Goal: Information Seeking & Learning: Learn about a topic

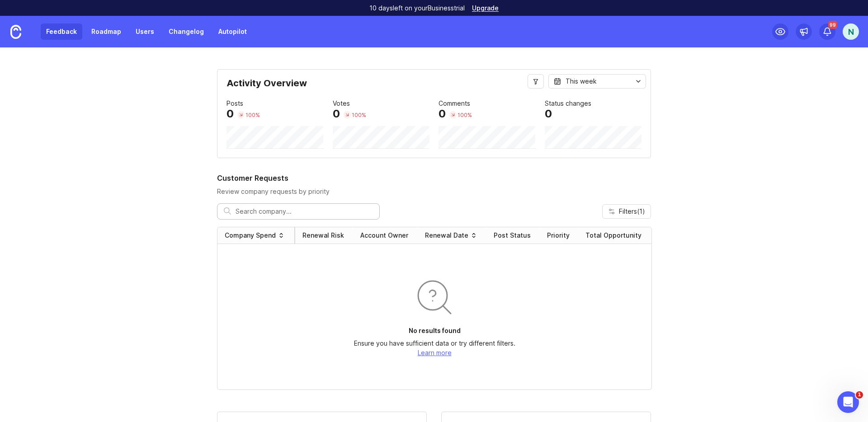
click at [69, 31] on link "Feedback" at bounding box center [62, 32] width 42 height 16
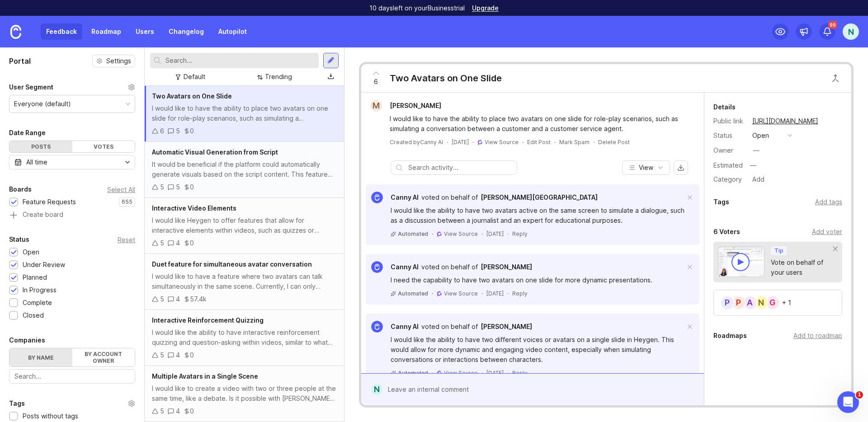
click at [246, 167] on div "It would be beneficial if the platform could automatically generate visuals bas…" at bounding box center [244, 170] width 185 height 20
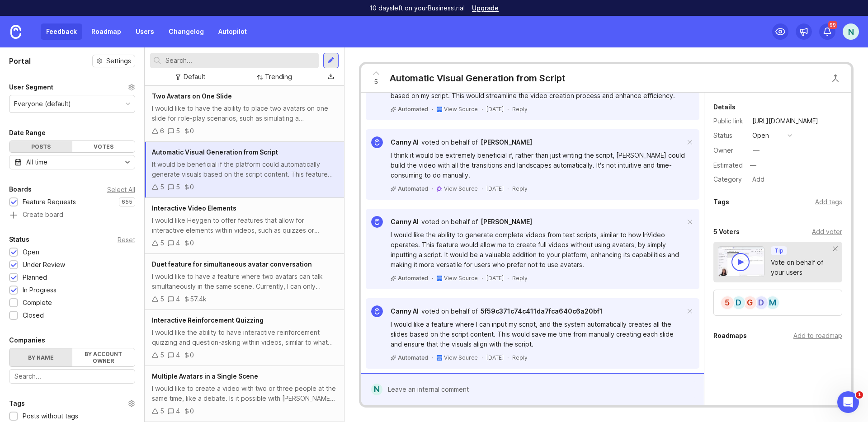
scroll to position [234, 0]
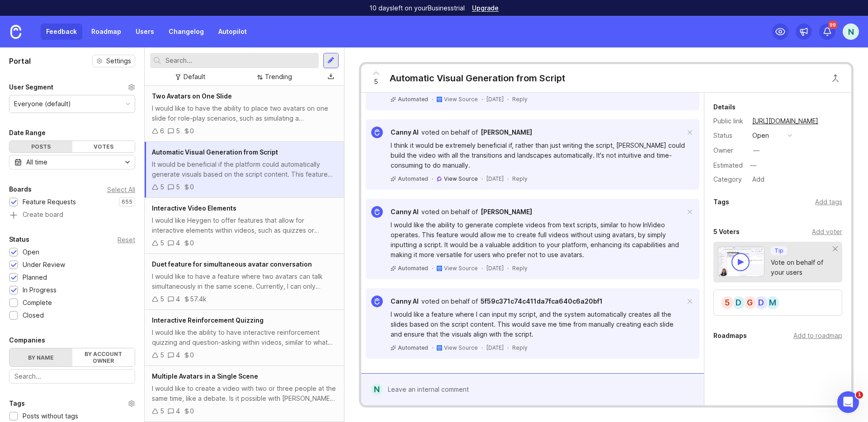
click at [454, 178] on span "View Source" at bounding box center [461, 178] width 34 height 7
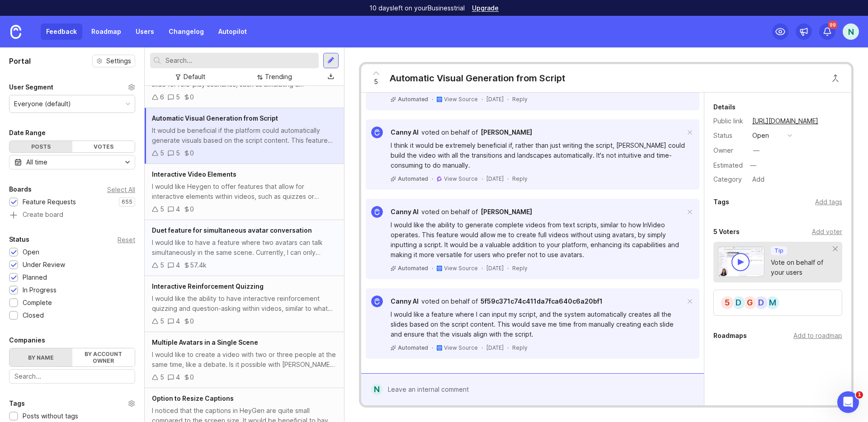
scroll to position [34, 0]
click at [245, 250] on div "I would like to have a feature where two avatars can talk simultaneously in the…" at bounding box center [244, 247] width 185 height 20
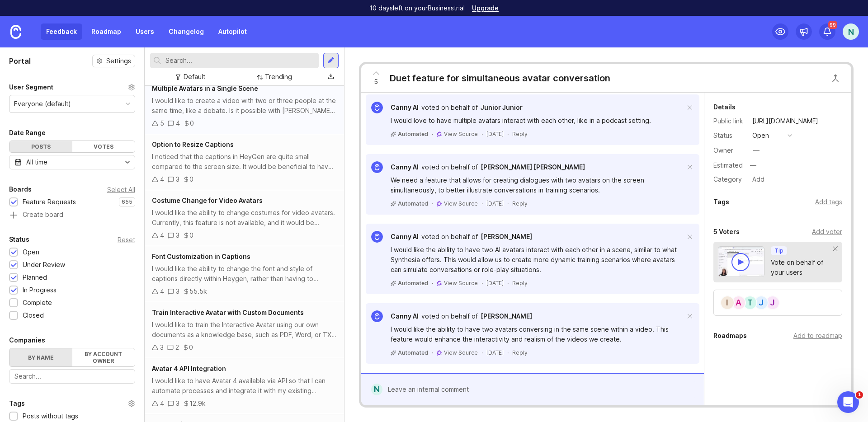
scroll to position [325, 0]
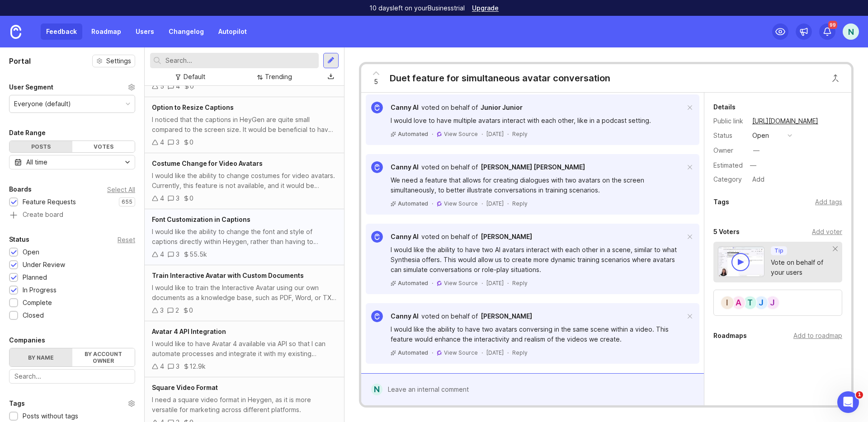
click at [245, 247] on div "Font Customization in Captions I would like the ability to change the font and …" at bounding box center [244, 237] width 199 height 56
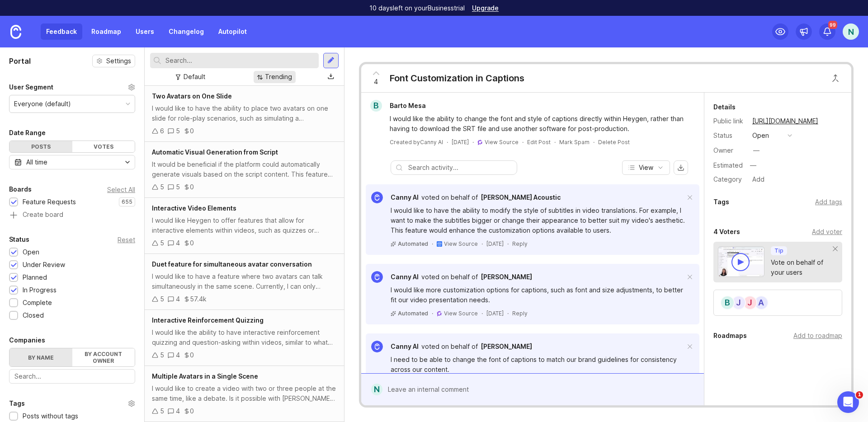
click at [279, 76] on div "Trending" at bounding box center [278, 77] width 27 height 10
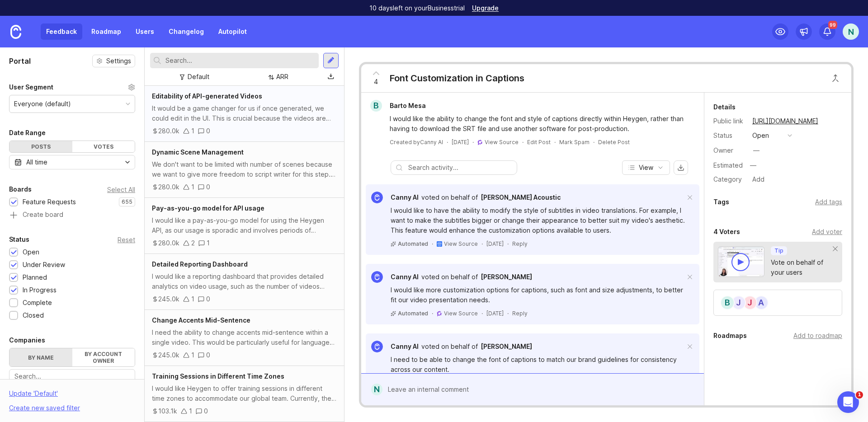
click at [280, 120] on div "It would be a game changer for us if once generated, we could edit in the UI. T…" at bounding box center [244, 114] width 185 height 20
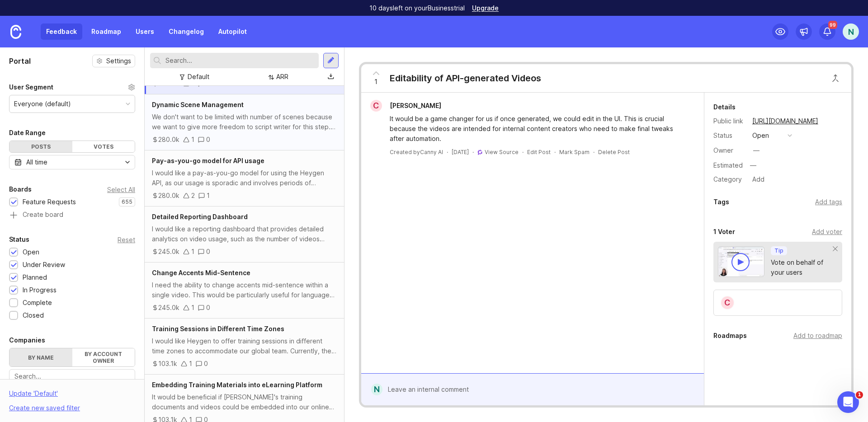
scroll to position [52, 0]
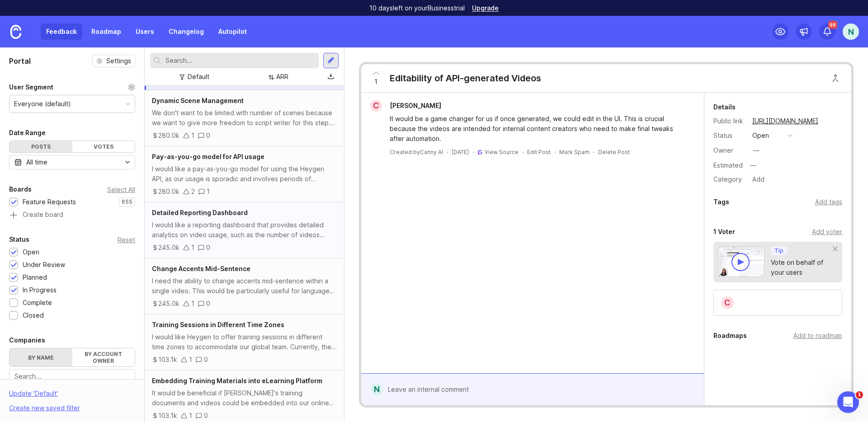
click at [257, 237] on div "I would like a reporting dashboard that provides detailed analytics on video us…" at bounding box center [244, 230] width 185 height 20
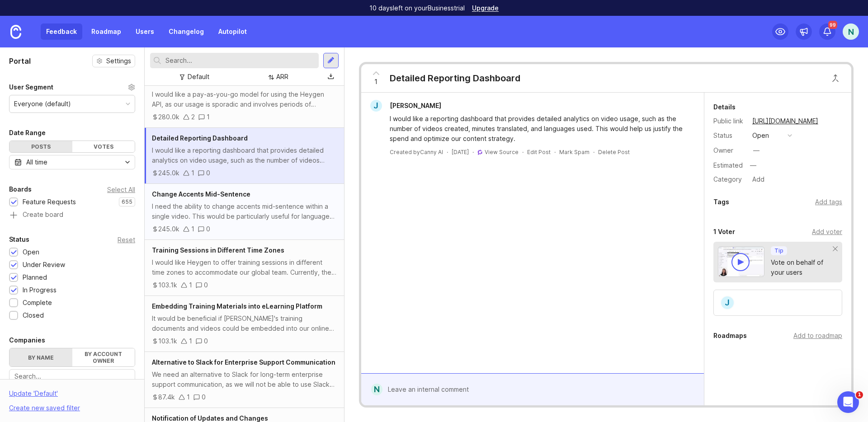
scroll to position [131, 0]
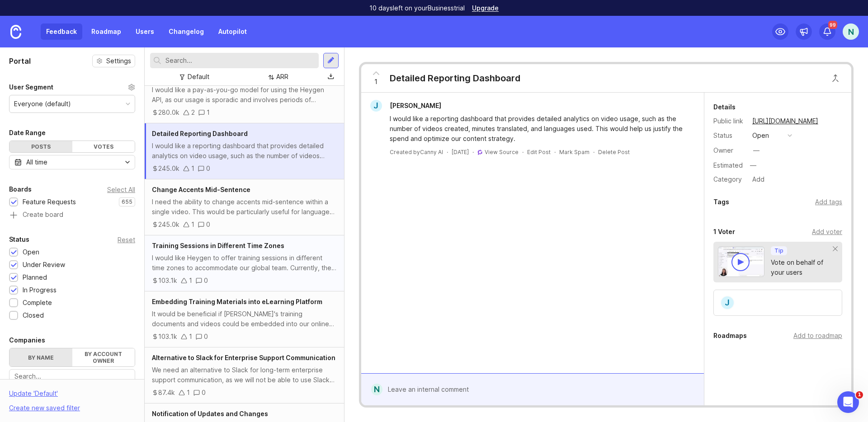
click at [261, 259] on div "I would like Heygen to offer training sessions in different time zones to accom…" at bounding box center [244, 263] width 185 height 20
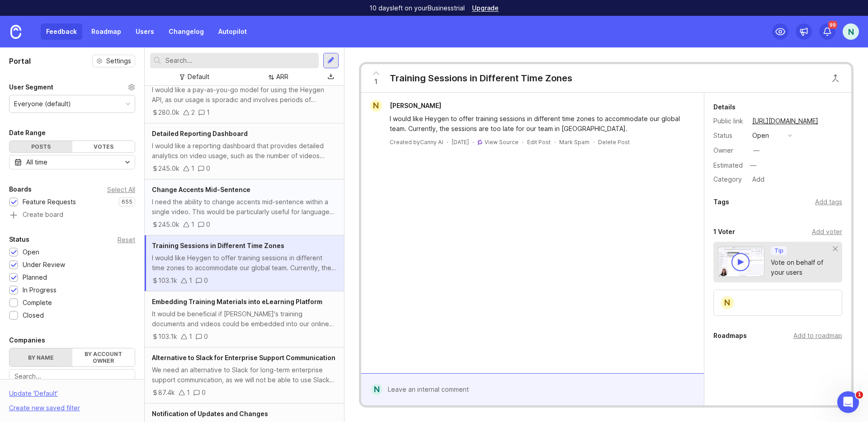
click at [279, 209] on div "I need the ability to change accents mid-sentence within a single video. This w…" at bounding box center [244, 207] width 185 height 20
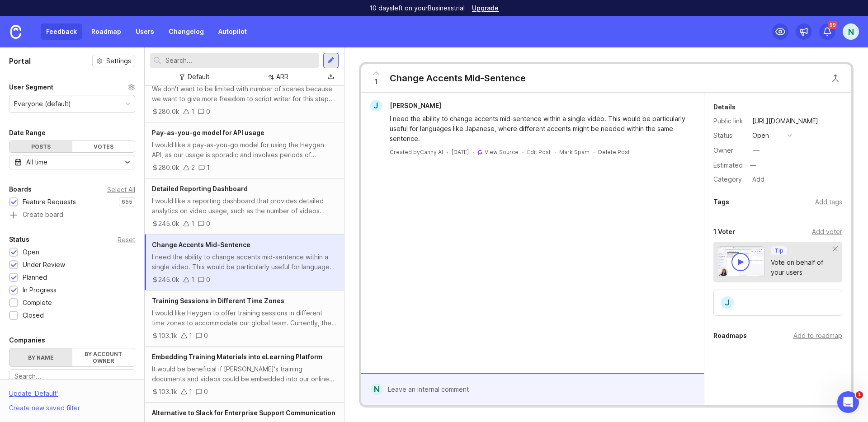
scroll to position [76, 0]
click at [242, 210] on div "I would like a reporting dashboard that provides detailed analytics on video us…" at bounding box center [244, 205] width 185 height 20
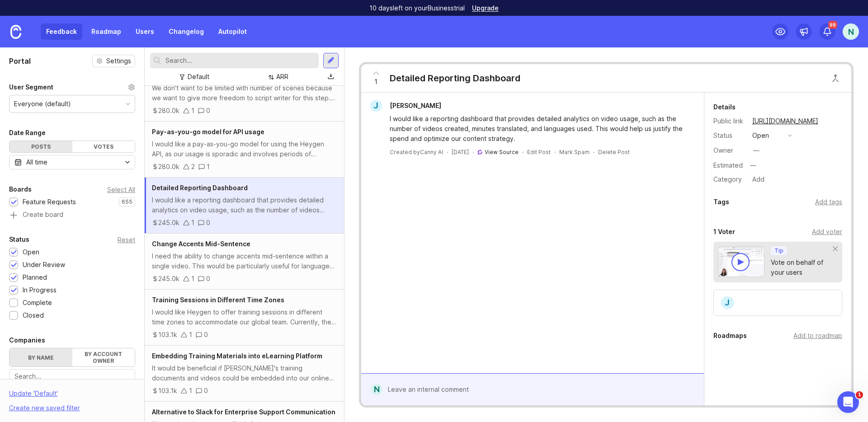
click at [501, 151] on link "View Source" at bounding box center [502, 152] width 34 height 7
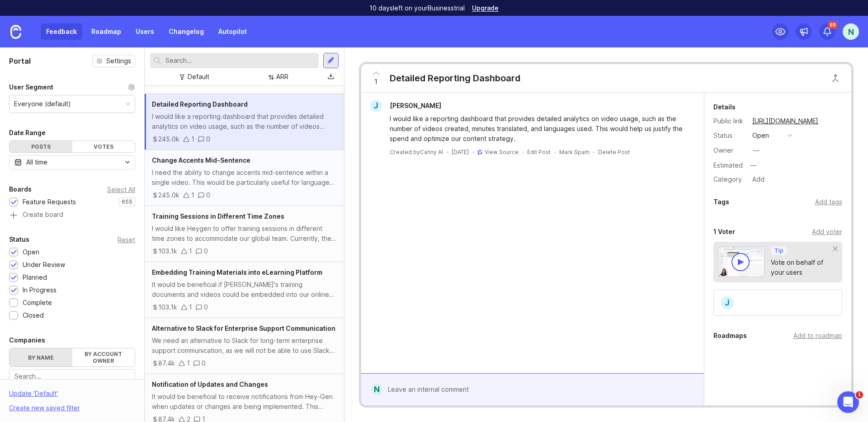
scroll to position [161, 0]
click at [266, 188] on div "Change Accents Mid-Sentence I need the ability to change accents mid-sentence w…" at bounding box center [244, 177] width 199 height 56
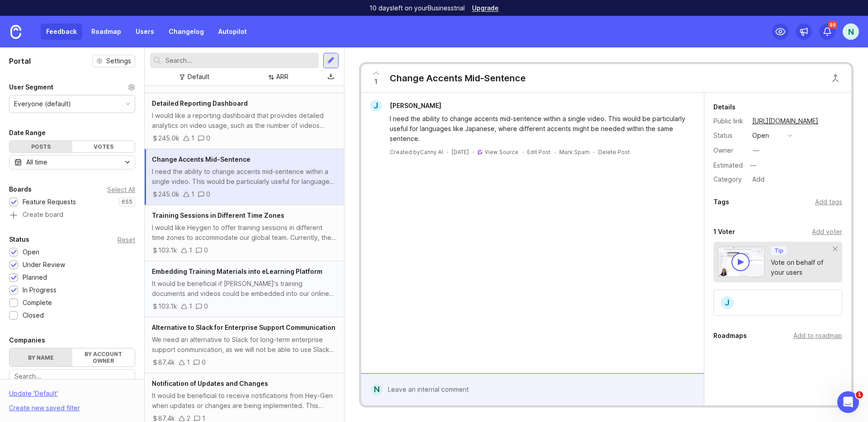
scroll to position [258, 0]
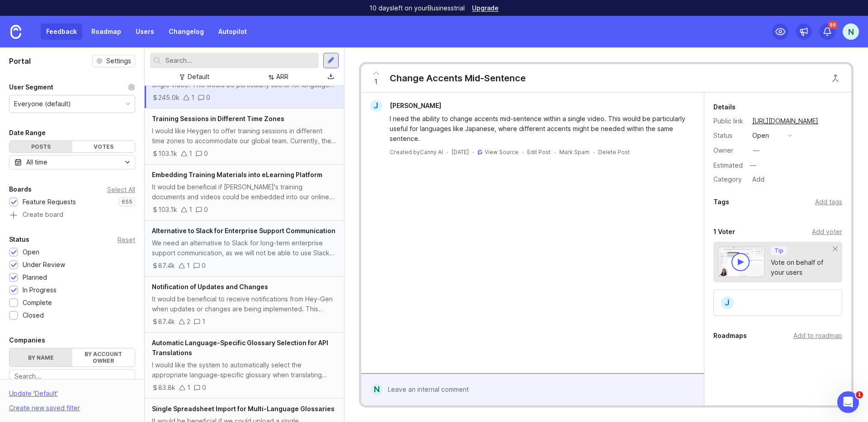
click at [246, 260] on div "Alternative to Slack for Enterprise Support Communication We need an alternativ…" at bounding box center [244, 249] width 199 height 56
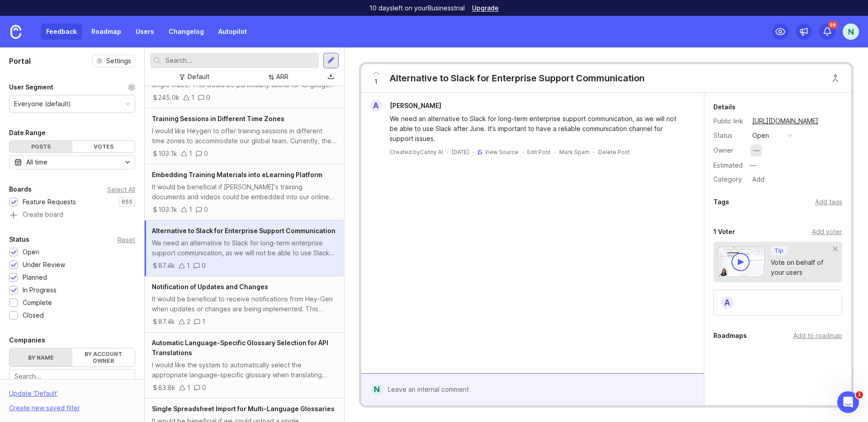
click at [754, 148] on div "—" at bounding box center [757, 151] width 6 height 10
click at [616, 247] on div "A [PERSON_NAME] We need an alternative to Slack for long-term enterprise suppor…" at bounding box center [532, 233] width 343 height 281
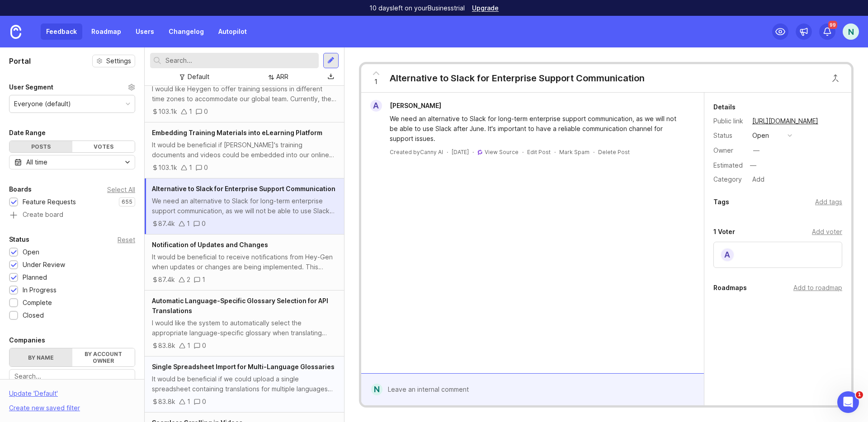
scroll to position [312, 0]
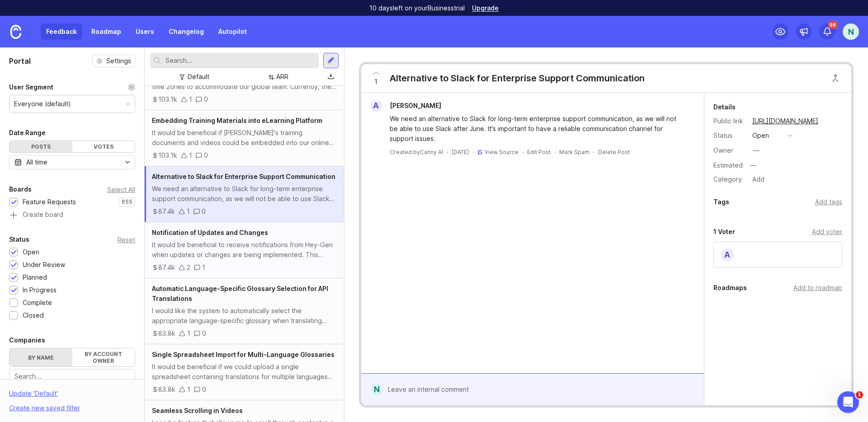
click at [235, 248] on div "It would be beneficial to receive notifications from Hey-Gen when updates or ch…" at bounding box center [244, 250] width 185 height 20
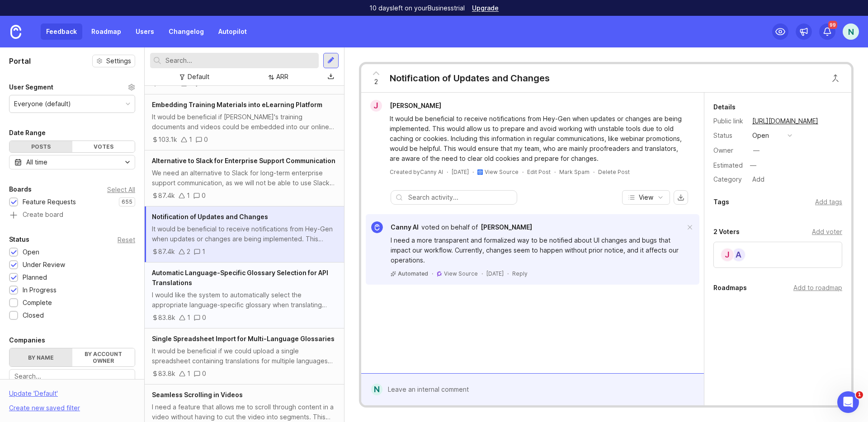
scroll to position [327, 0]
click at [729, 252] on div "J" at bounding box center [728, 255] width 14 height 14
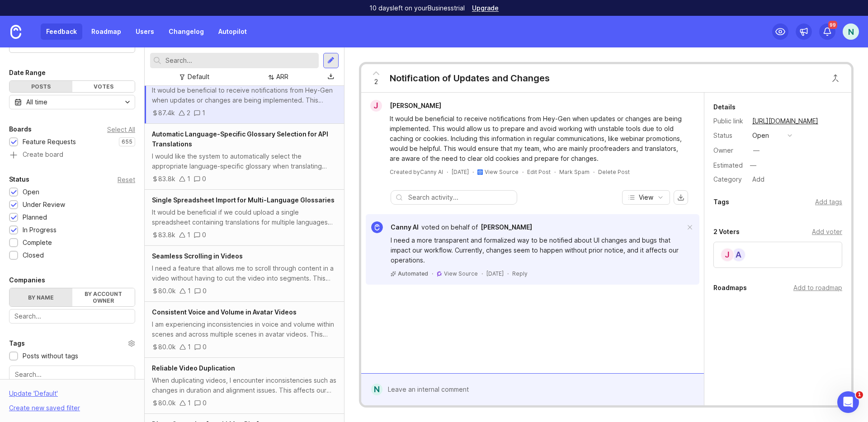
scroll to position [0, 0]
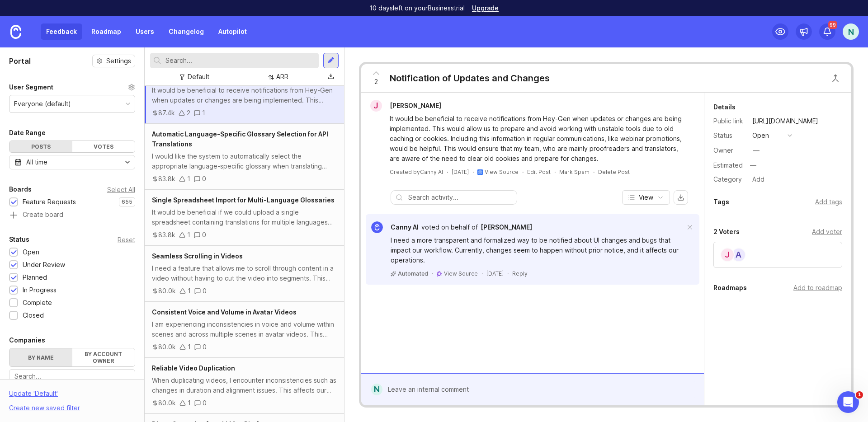
click at [84, 104] on div "Everyone (default)" at bounding box center [71, 103] width 125 height 17
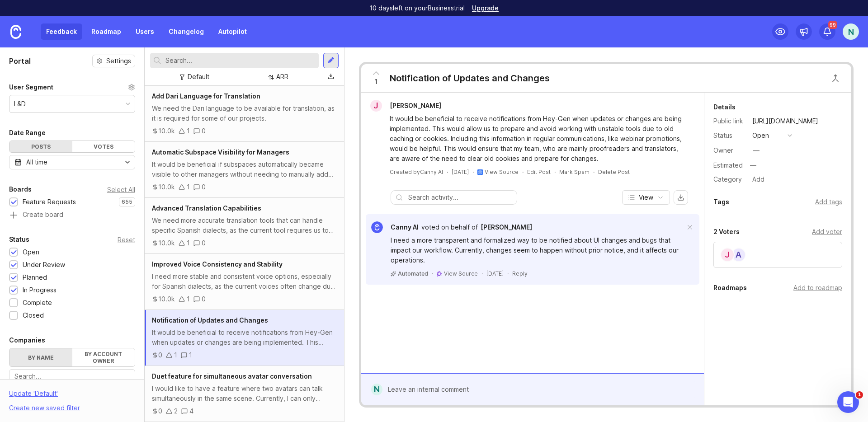
scroll to position [225, 0]
click at [268, 215] on div "We need more accurate translation tools that can handle specific Spanish dialec…" at bounding box center [244, 225] width 185 height 20
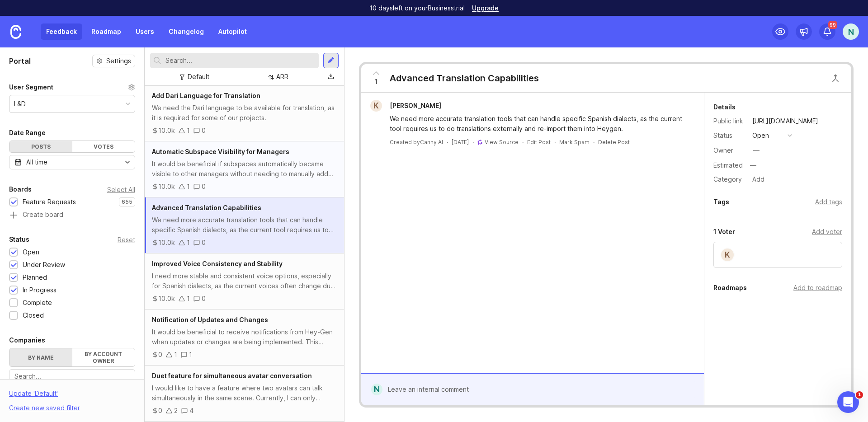
click at [270, 187] on div "10.0k 1 0" at bounding box center [244, 187] width 185 height 10
